Goal: Task Accomplishment & Management: Complete application form

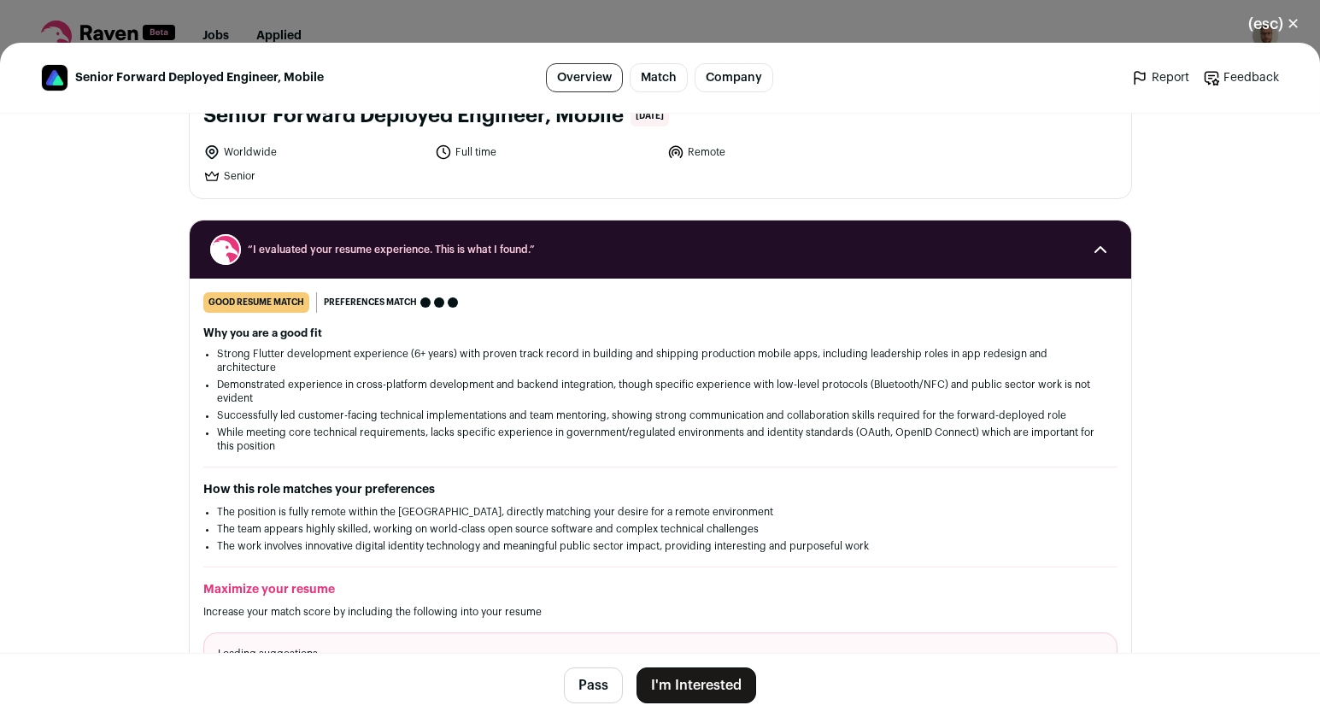
scroll to position [127, 0]
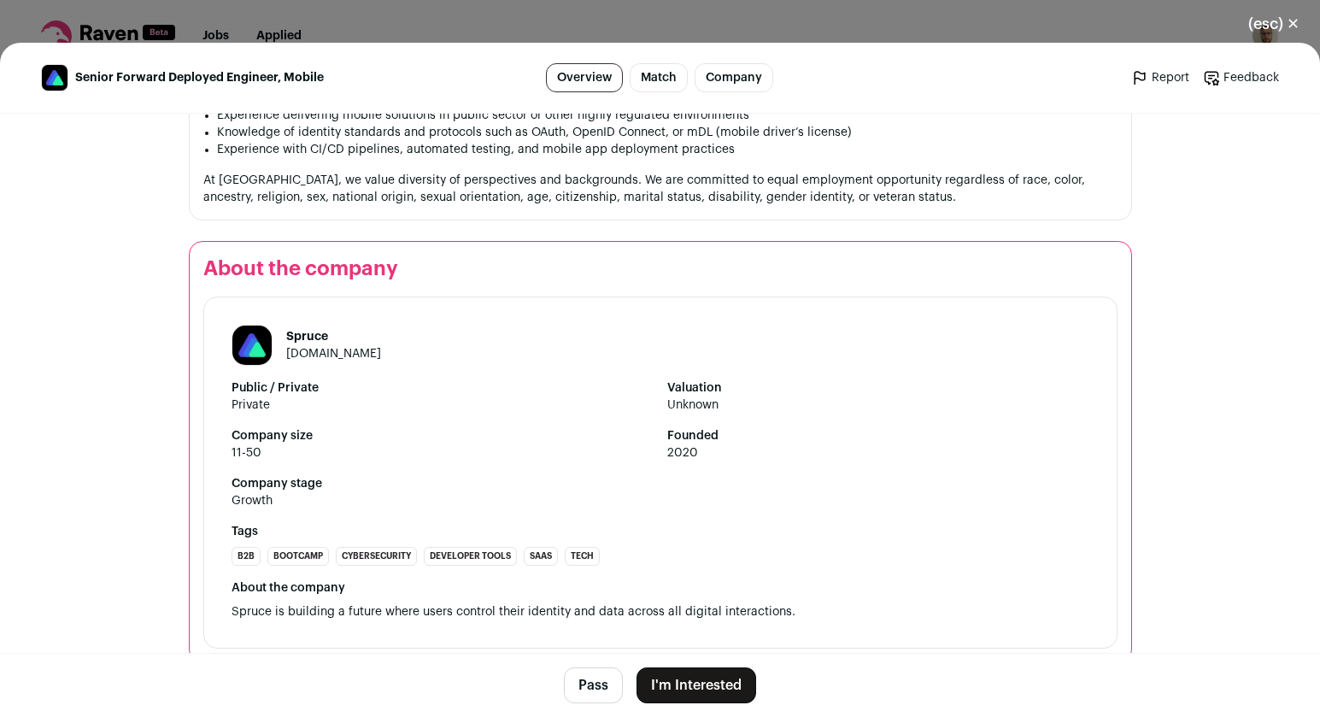
click at [662, 78] on link "Match" at bounding box center [659, 77] width 58 height 29
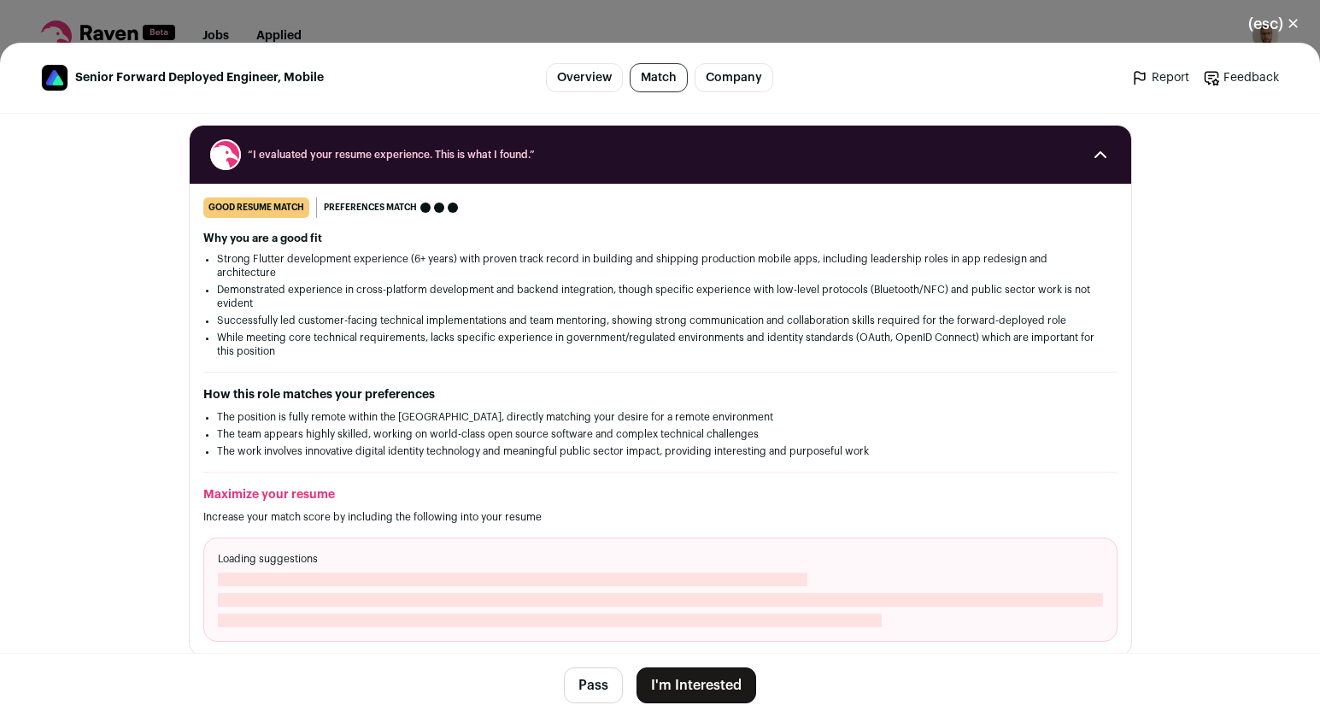
click at [599, 83] on link "Overview" at bounding box center [584, 77] width 77 height 29
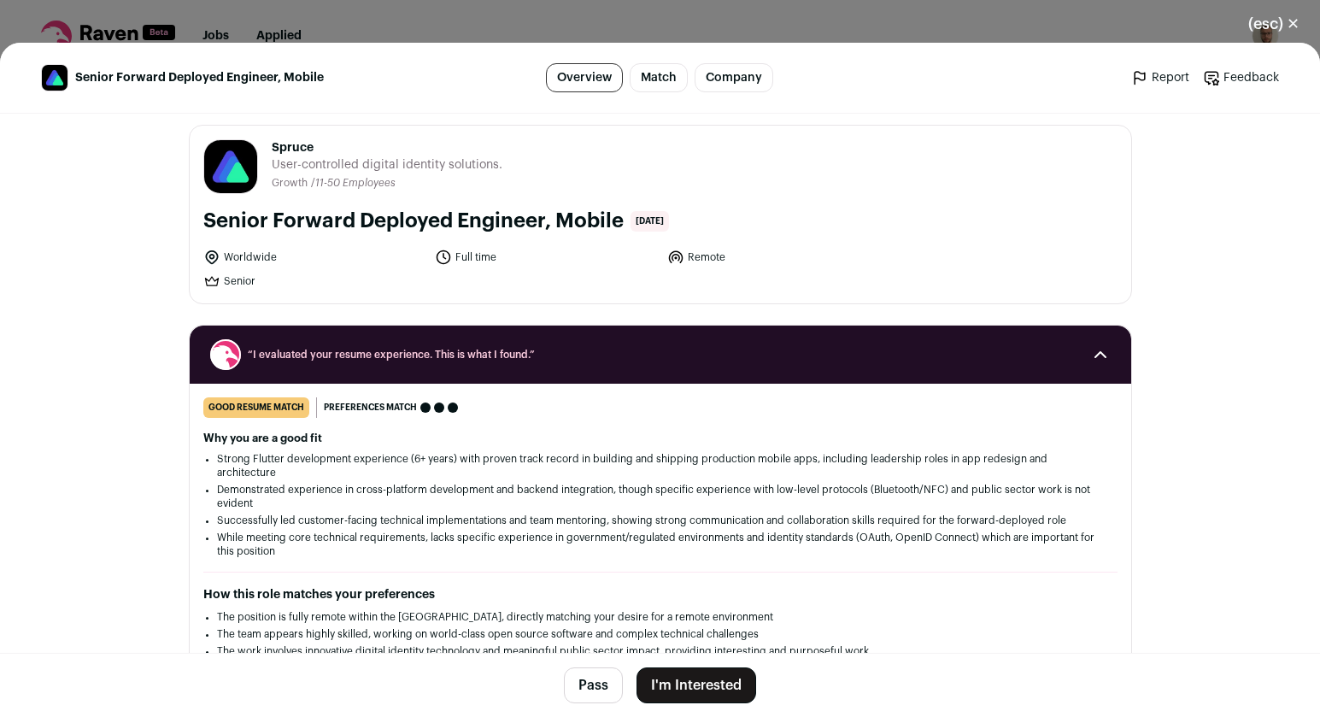
click at [703, 667] on button "I'm Interested" at bounding box center [697, 685] width 120 height 36
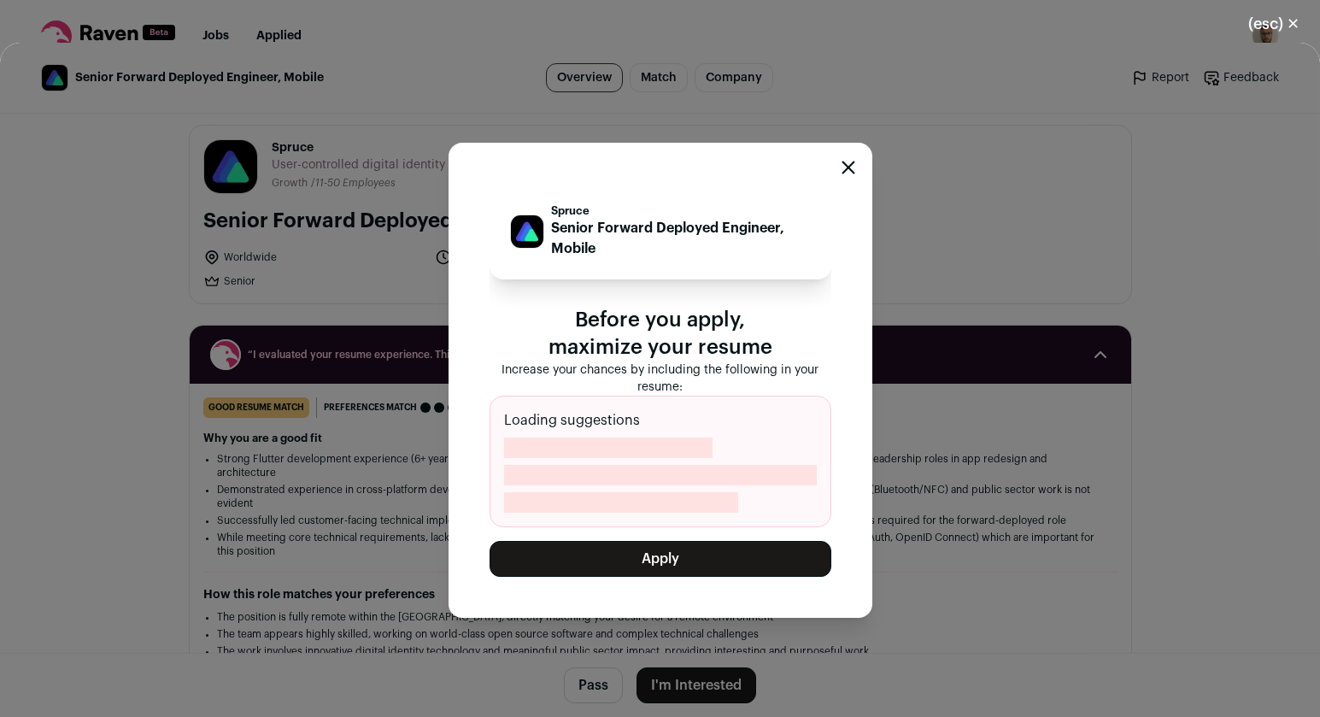
drag, startPoint x: 608, startPoint y: 350, endPoint x: 731, endPoint y: 371, distance: 124.9
click at [730, 371] on div "Spruce Senior Forward Deployed Engineer, Mobile Before you apply, maximize your…" at bounding box center [661, 356] width 342 height 344
click at [731, 371] on p "Increase your chances by including the following in your resume:" at bounding box center [661, 379] width 342 height 34
click at [663, 543] on button "Apply" at bounding box center [661, 559] width 342 height 36
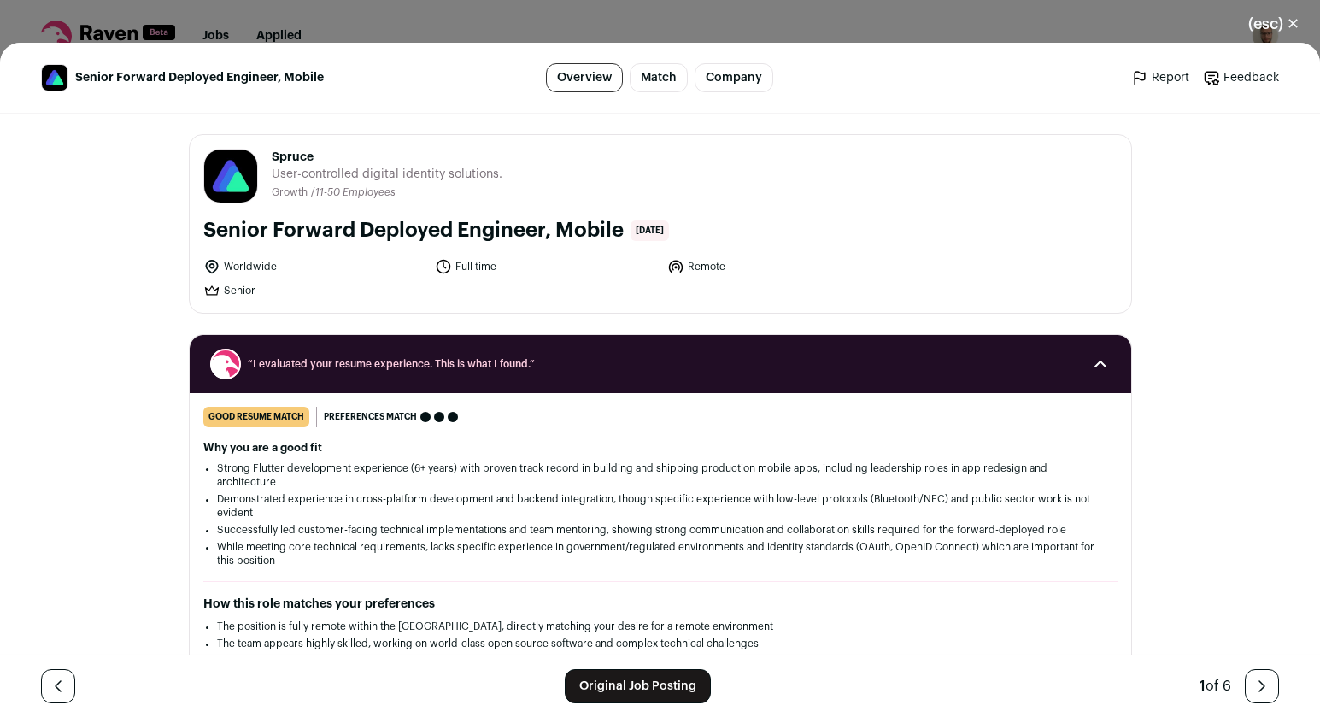
click at [1269, 24] on button "(esc) ✕" at bounding box center [1274, 24] width 92 height 38
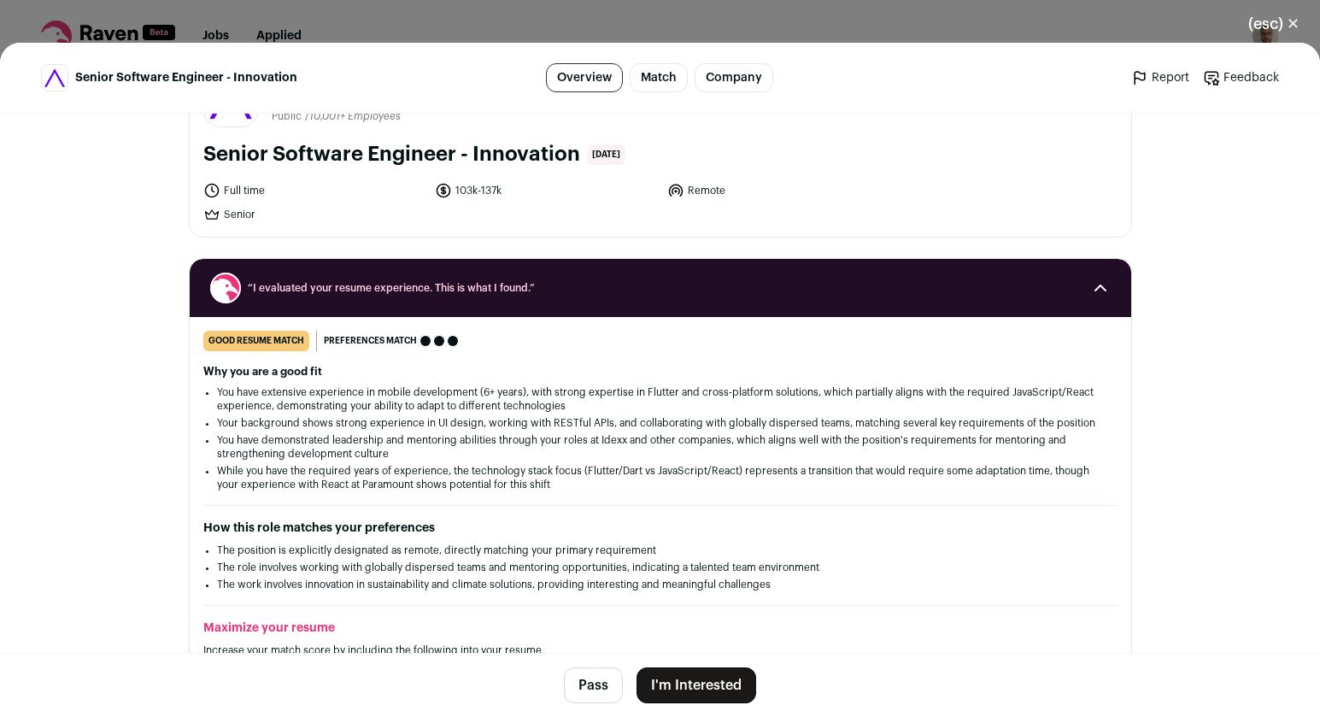
scroll to position [80, 0]
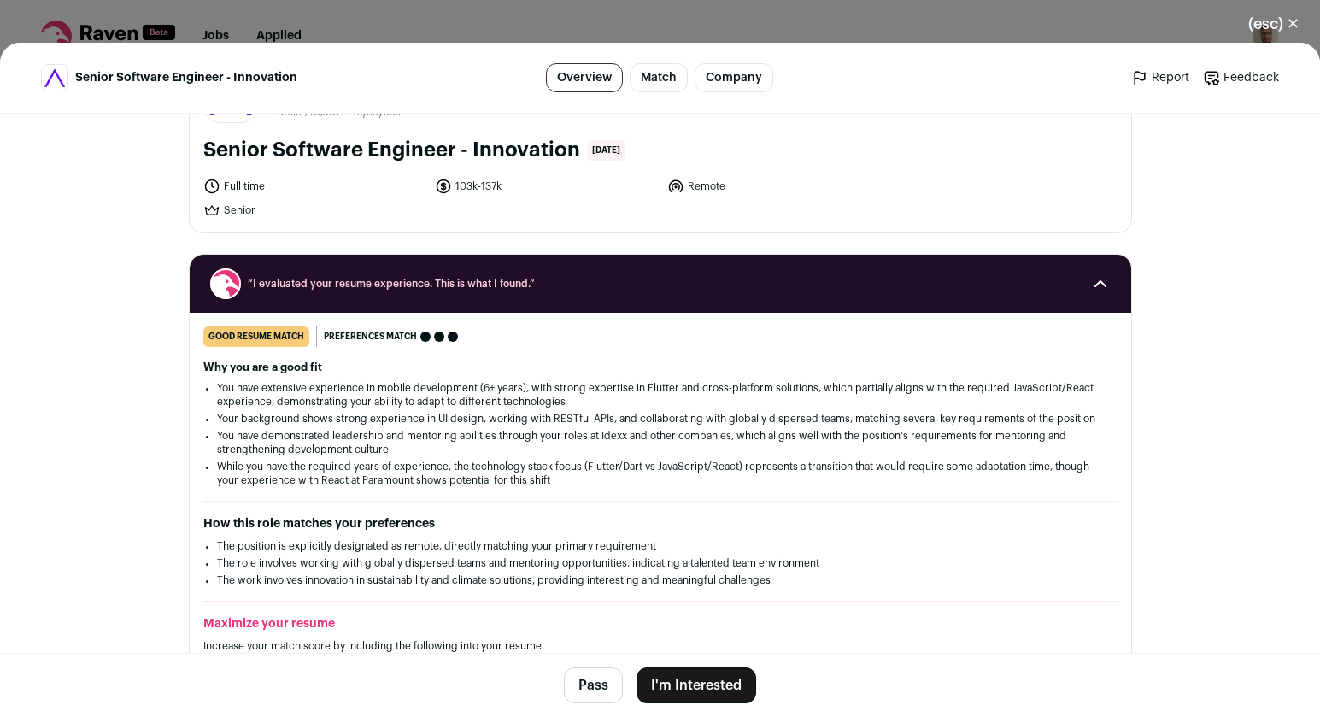
click at [673, 677] on button "I'm Interested" at bounding box center [697, 685] width 120 height 36
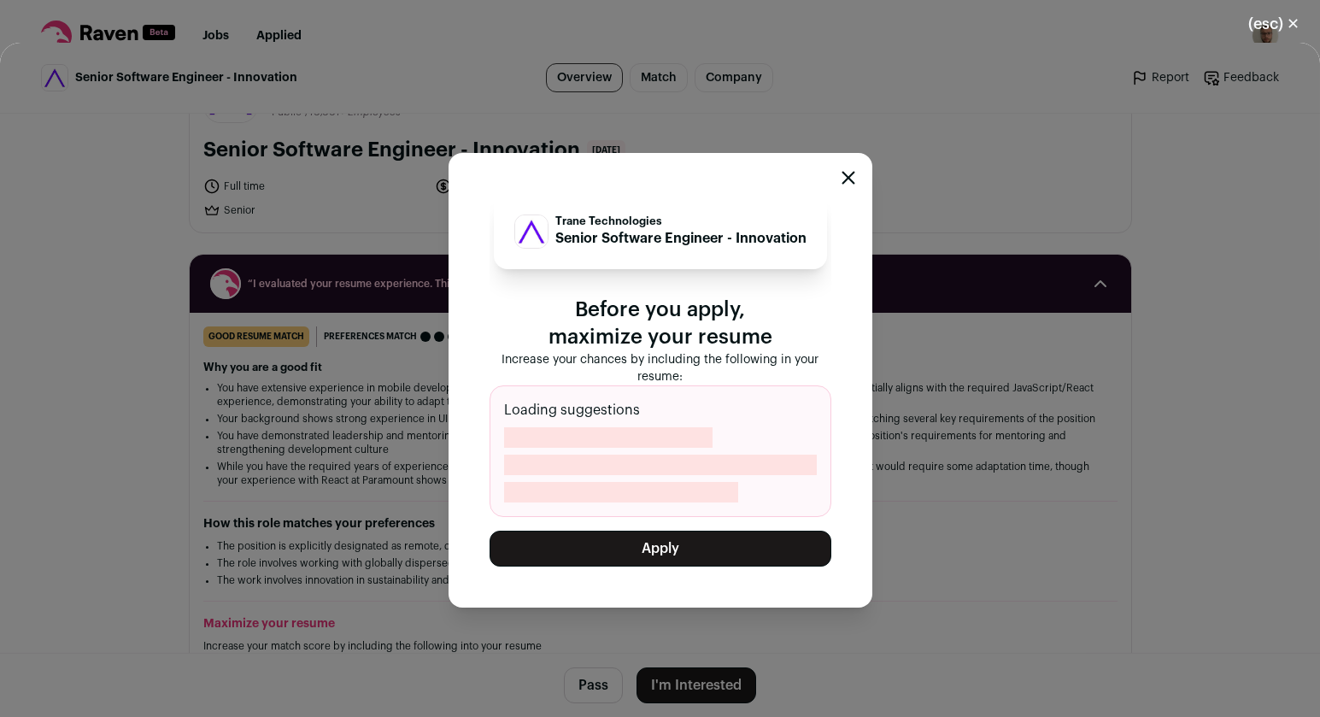
click at [699, 546] on button "Apply" at bounding box center [661, 549] width 342 height 36
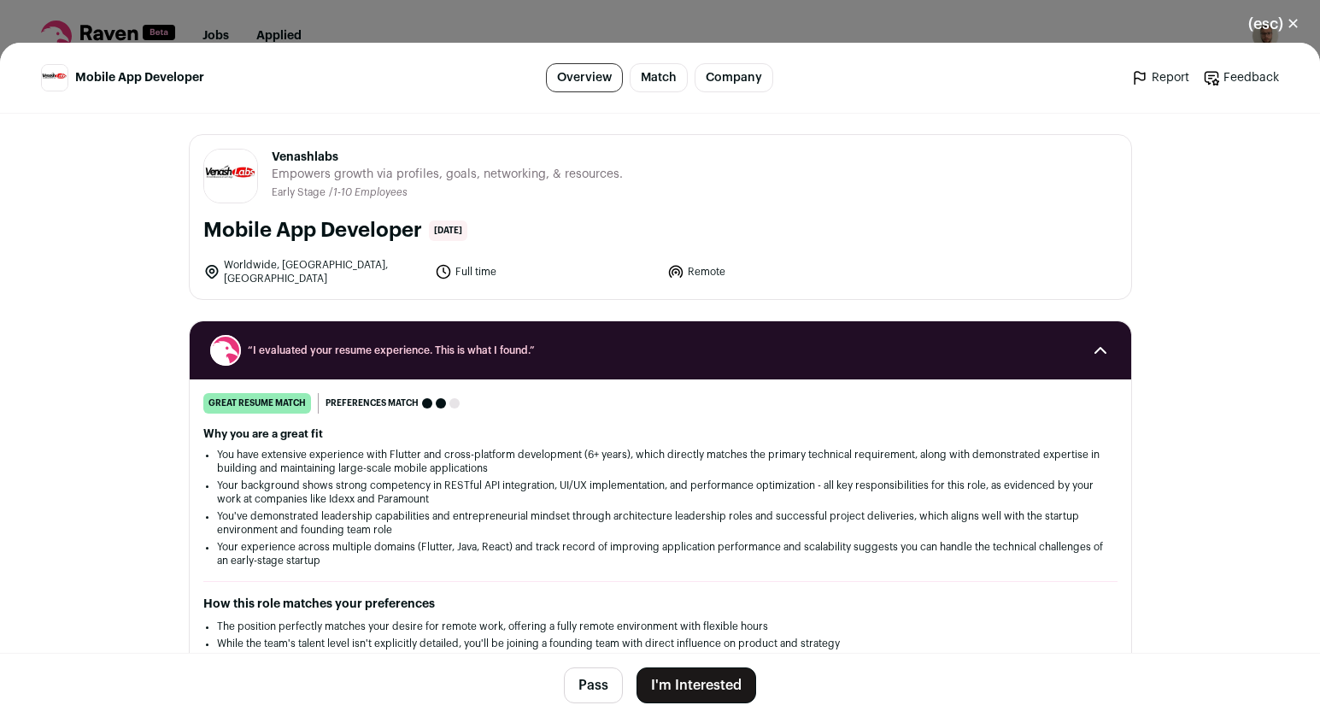
click at [704, 678] on button "I'm Interested" at bounding box center [697, 685] width 120 height 36
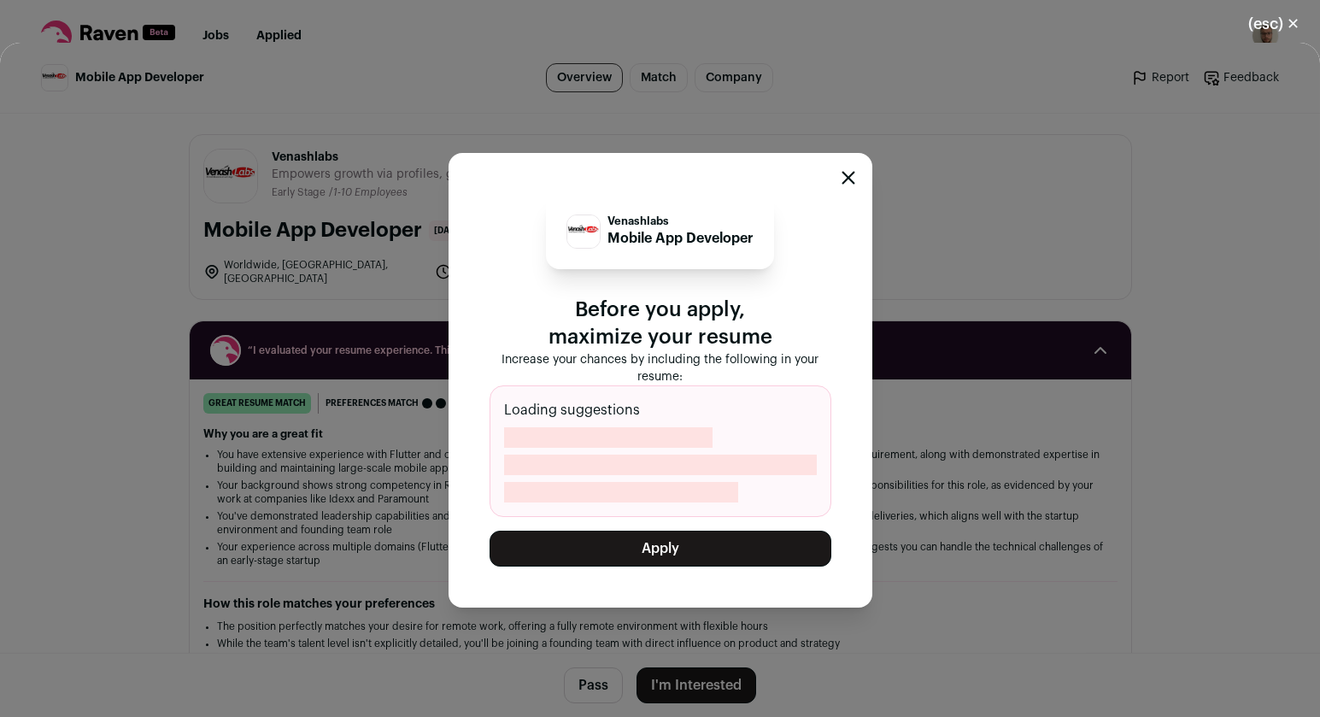
click at [701, 547] on button "Apply" at bounding box center [661, 549] width 342 height 36
